Goal: Find specific page/section: Find specific page/section

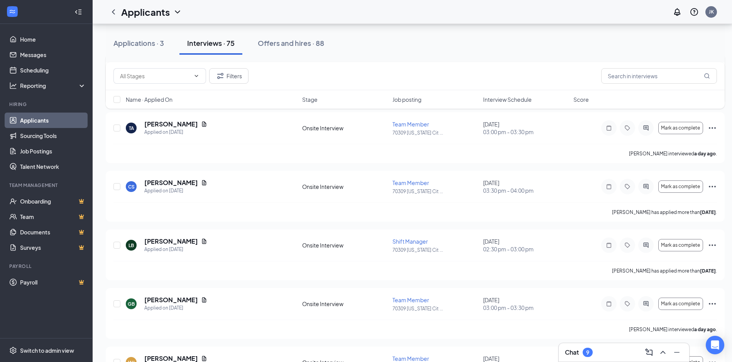
scroll to position [1234, 0]
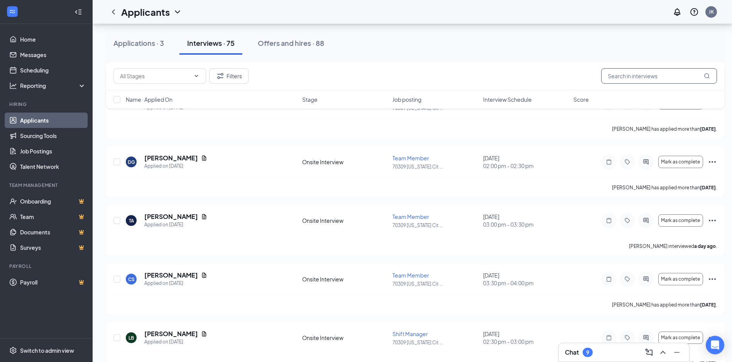
click at [639, 77] on input "text" at bounding box center [659, 75] width 116 height 15
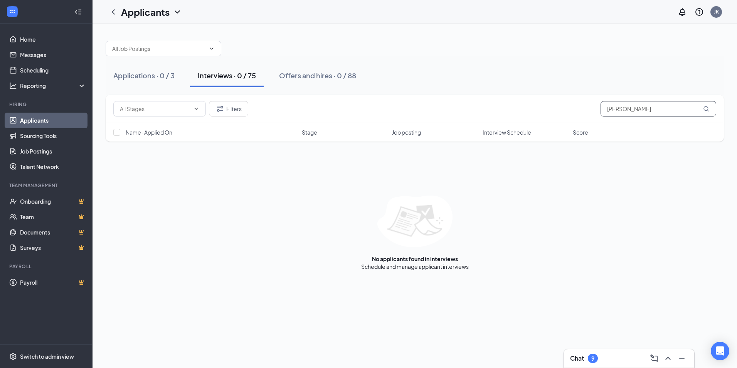
type input "[PERSON_NAME]"
click at [219, 78] on div "Interviews · 0 / 75" at bounding box center [227, 76] width 58 height 10
click at [637, 111] on input "[PERSON_NAME]" at bounding box center [659, 108] width 116 height 15
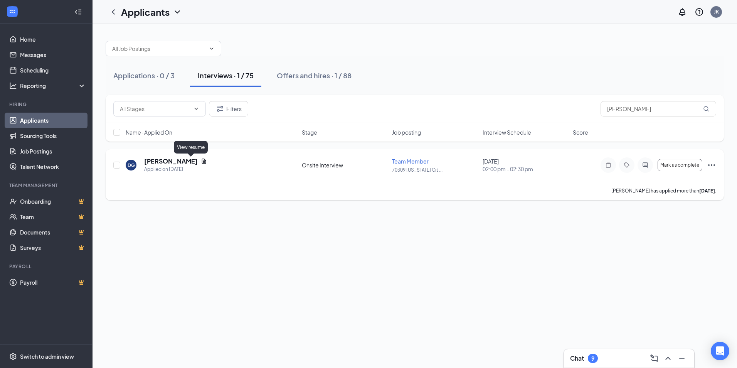
click at [202, 162] on icon "Document" at bounding box center [204, 161] width 4 height 5
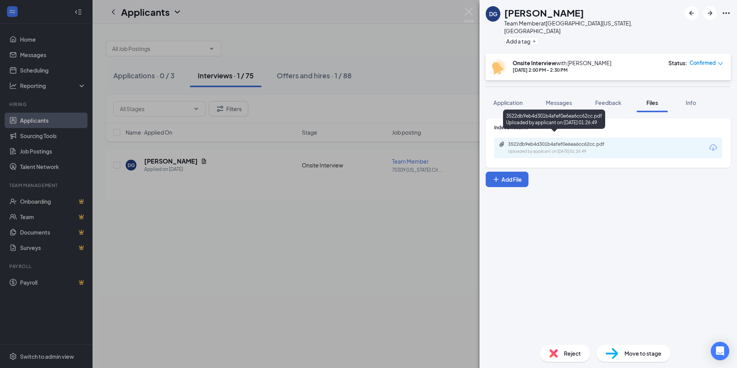
click at [523, 141] on div "3522db9eb4d301b4afef0e6ea6cc62cc.pdf" at bounding box center [562, 144] width 108 height 6
click at [460, 9] on div "DG [PERSON_NAME] Team Member at [GEOGRAPHIC_DATA][US_STATE], [GEOGRAPHIC_DATA] …" at bounding box center [368, 184] width 737 height 368
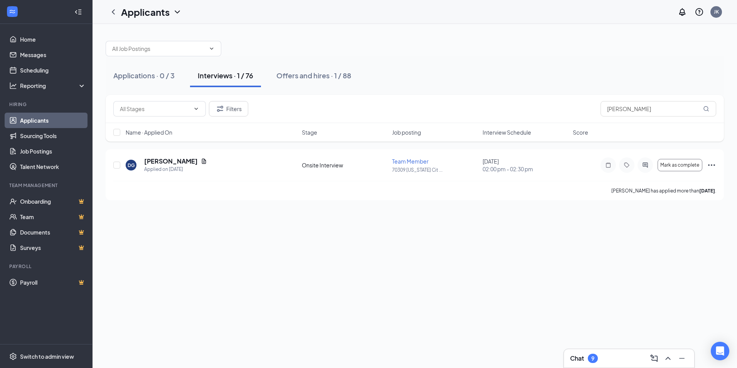
click at [469, 13] on div "Applicants JK" at bounding box center [415, 12] width 645 height 24
click at [653, 111] on input "[PERSON_NAME]" at bounding box center [659, 108] width 116 height 15
type input "g"
type input "seren"
click at [193, 161] on icon "Document" at bounding box center [191, 161] width 4 height 5
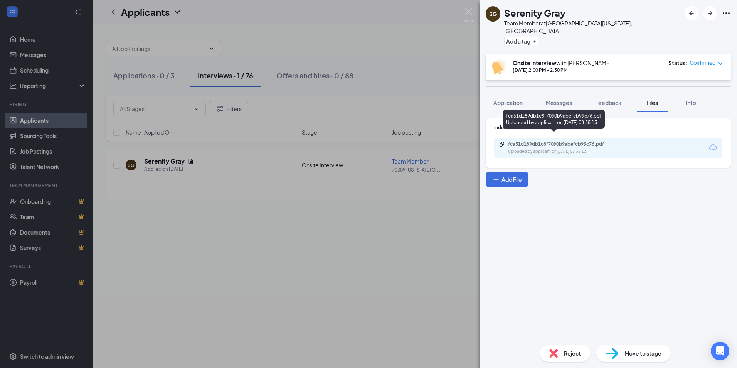
click at [516, 141] on div "fca51d189db1c8f7090b9abefcb99c76.pdf" at bounding box center [562, 144] width 108 height 6
